Goal: Use online tool/utility

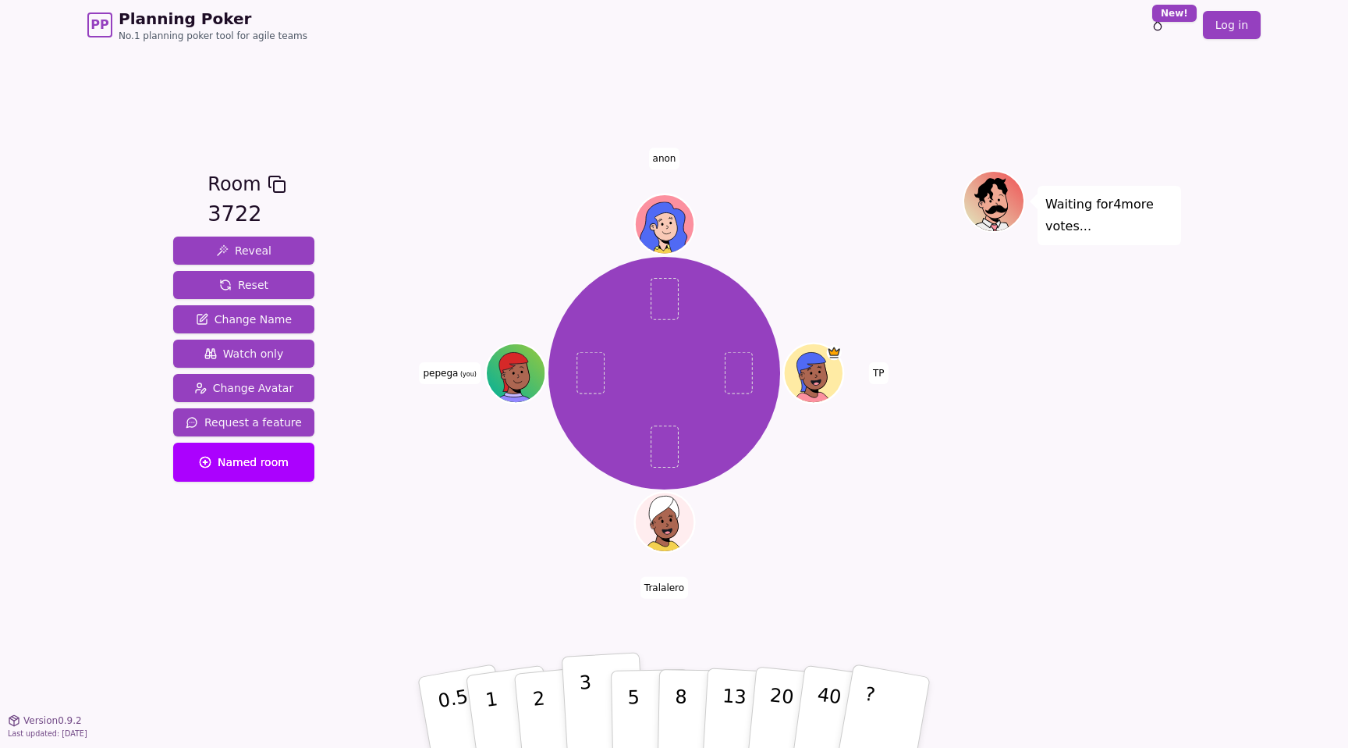
click at [580, 709] on button "3" at bounding box center [604, 713] width 85 height 122
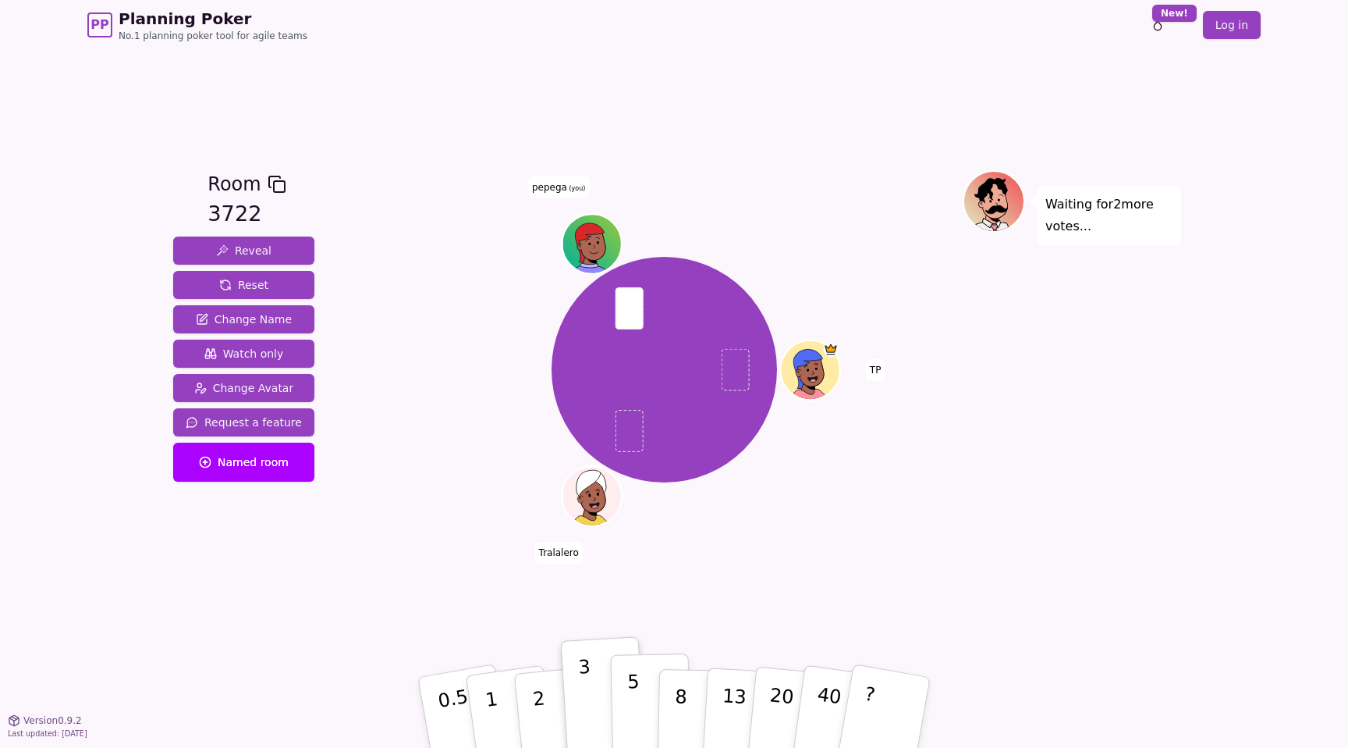
click at [639, 671] on button "5" at bounding box center [651, 712] width 80 height 119
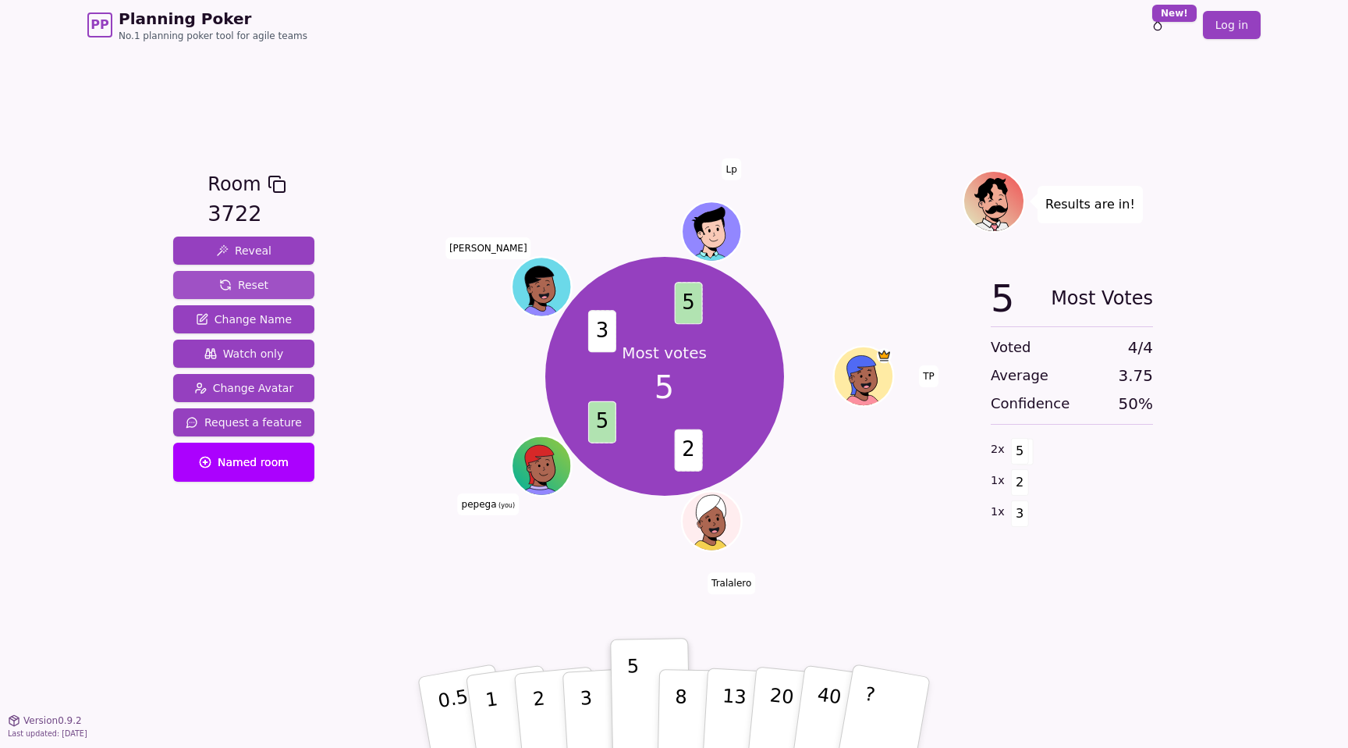
click at [250, 277] on span "Reset" at bounding box center [243, 285] width 49 height 16
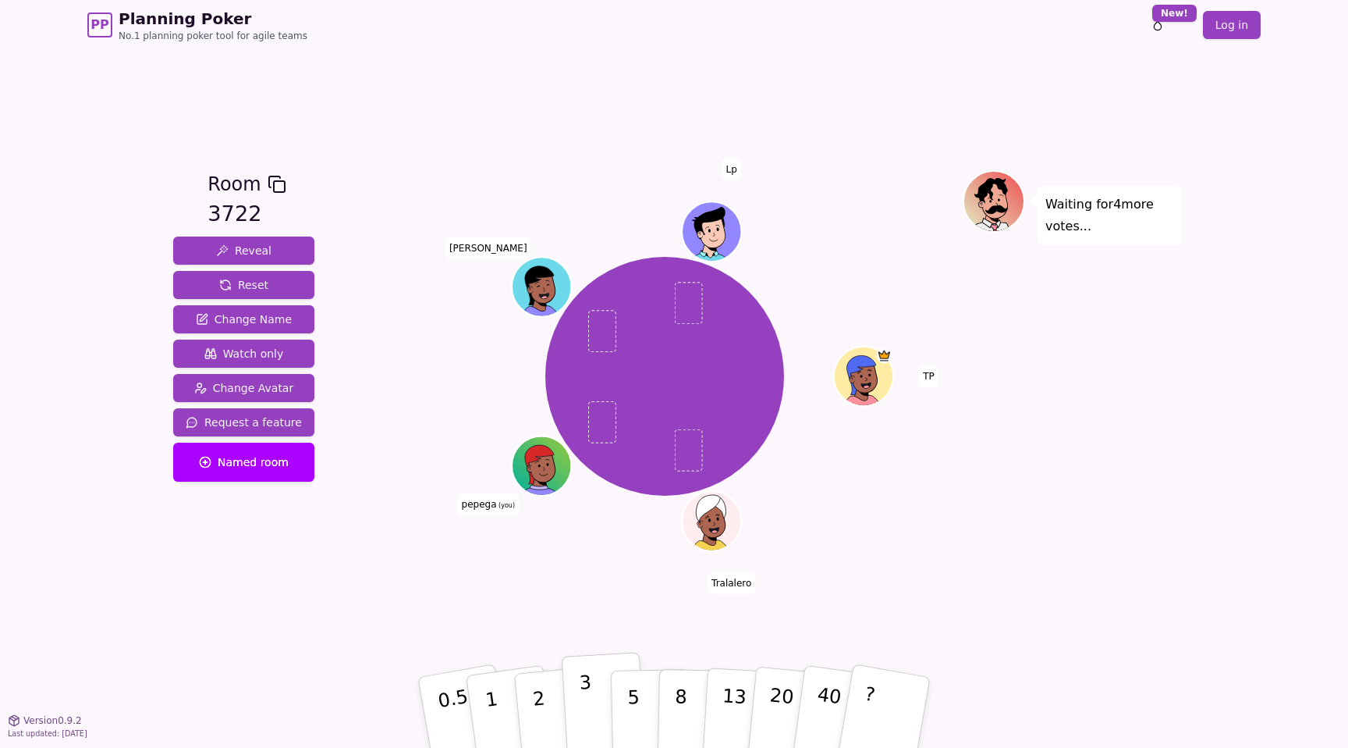
click at [580, 710] on button "3" at bounding box center [604, 713] width 85 height 122
click at [599, 711] on button "3" at bounding box center [604, 713] width 85 height 122
click at [580, 677] on p "3" at bounding box center [587, 713] width 17 height 85
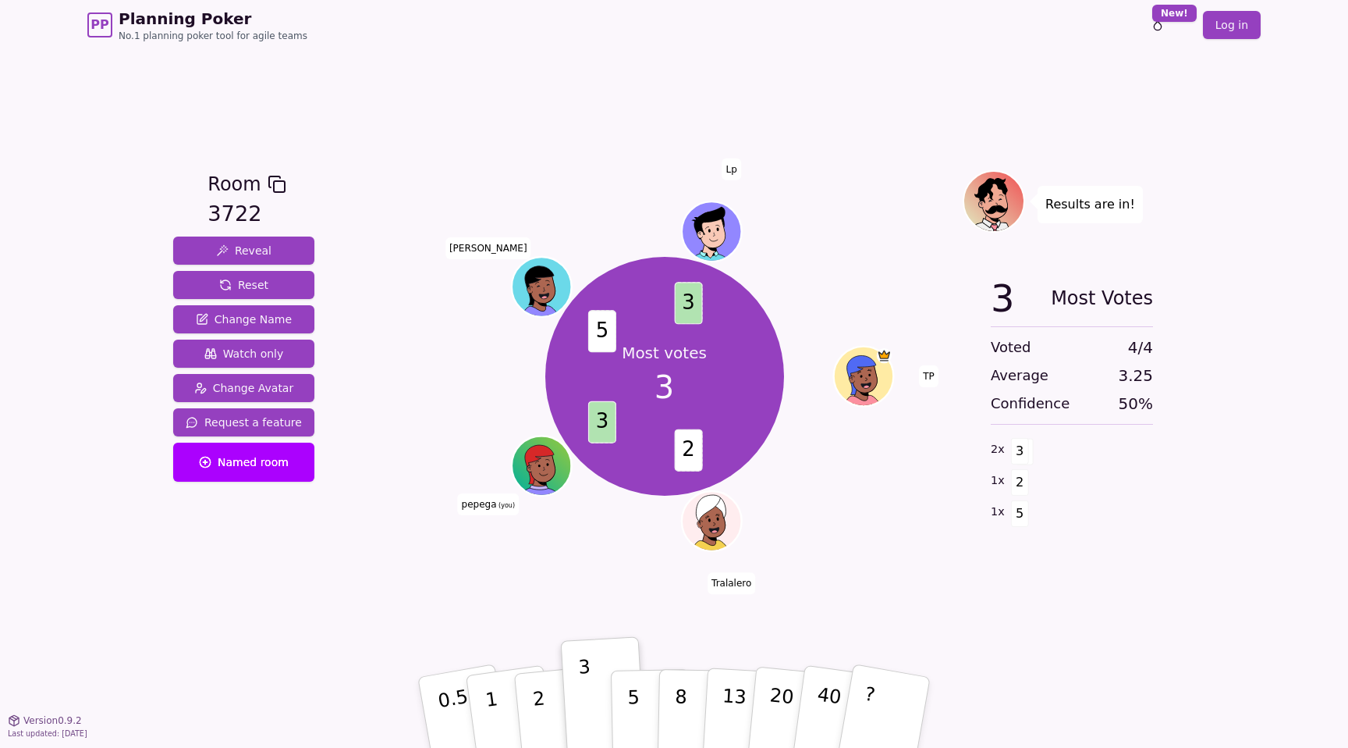
click at [846, 612] on div "Room 3722 Reveal Reset Change Name Watch only Change Avatar Request a feature N…" at bounding box center [674, 385] width 1014 height 670
